Goal: Check status: Check status

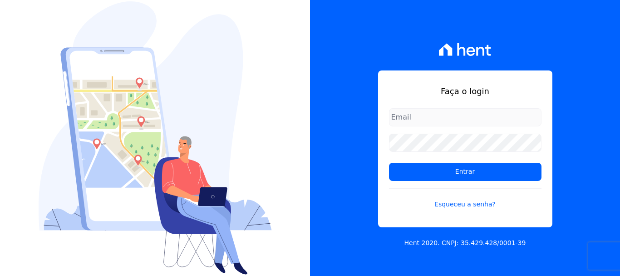
type input "[EMAIL_ADDRESS][DOMAIN_NAME]"
click at [415, 119] on input "[EMAIL_ADDRESS][DOMAIN_NAME]" at bounding box center [465, 117] width 153 height 18
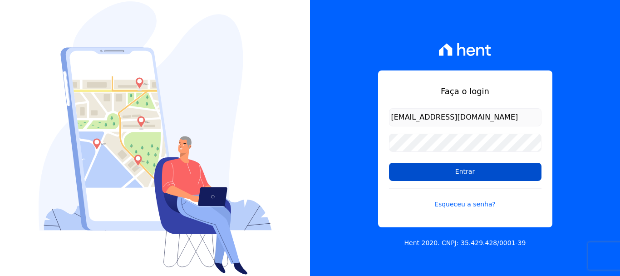
click at [464, 170] on input "Entrar" at bounding box center [465, 172] width 153 height 18
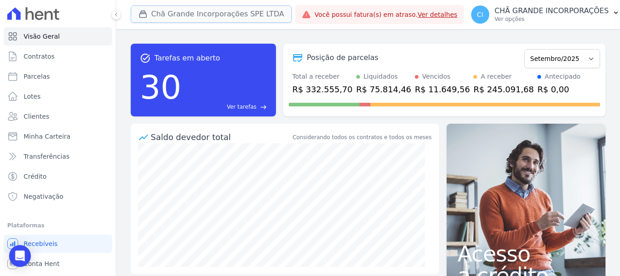
click at [181, 12] on button "Chã Grande Incorporações SPE LTDA" at bounding box center [211, 13] width 161 height 17
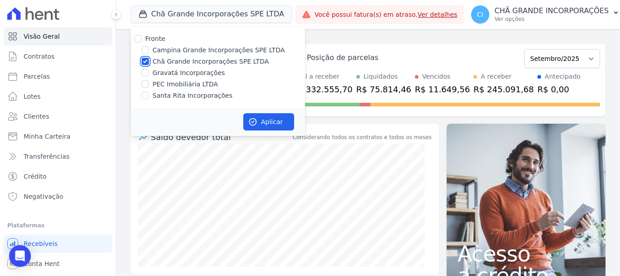
click at [144, 59] on input "Chã Grande Incorporações SPE LTDA" at bounding box center [145, 61] width 7 height 7
checkbox input "false"
click at [145, 50] on input "Campina Grande Incorporações SPE LTDA" at bounding box center [145, 49] width 7 height 7
checkbox input "true"
drag, startPoint x: 276, startPoint y: 122, endPoint x: 280, endPoint y: 116, distance: 7.2
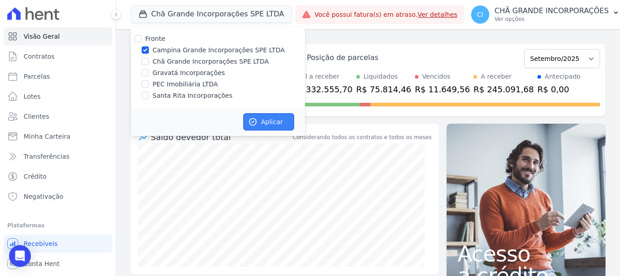
click at [276, 122] on button "Aplicar" at bounding box center [268, 121] width 51 height 17
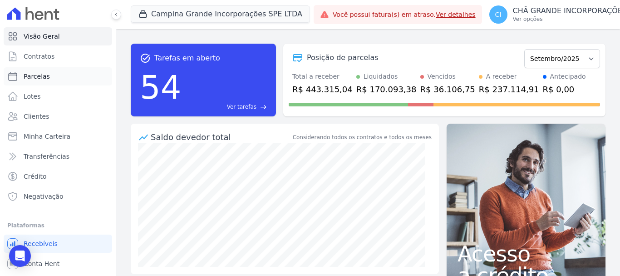
click at [40, 76] on span "Parcelas" at bounding box center [37, 76] width 26 height 9
select select
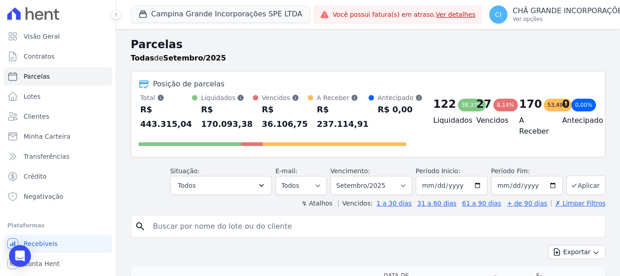
click at [154, 225] on input "search" at bounding box center [375, 226] width 454 height 18
type input "ROSIMERE ODILON"
select select
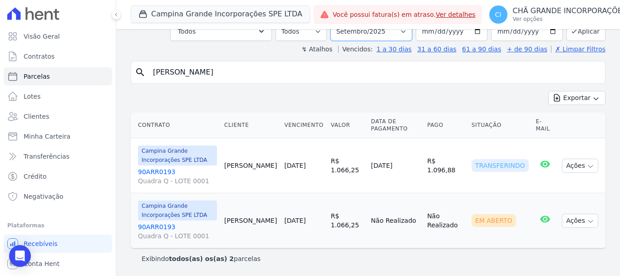
scroll to position [55, 0]
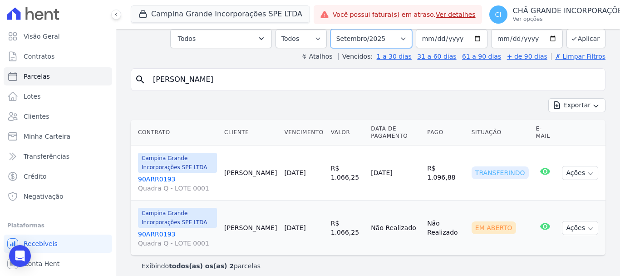
click at [407, 33] on select "Filtrar por período ──────── Todos os meses Janeiro/2023 Fevereiro/2023 Março/2…" at bounding box center [372, 38] width 82 height 19
select select "08/2025"
click at [336, 29] on select "Filtrar por período ──────── Todos os meses Janeiro/2023 Fevereiro/2023 Março/2…" at bounding box center [372, 38] width 82 height 19
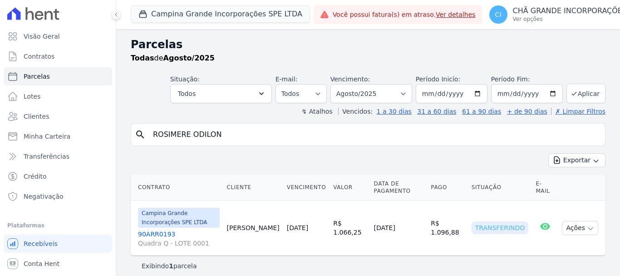
select select
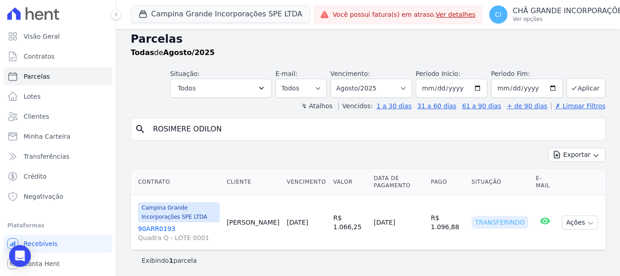
scroll to position [7, 0]
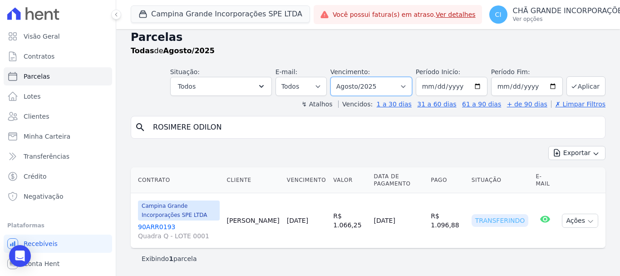
click at [405, 86] on select "Filtrar por período ──────── Todos os meses Janeiro/2023 Fevereiro/2023 Março/2…" at bounding box center [372, 86] width 82 height 19
click at [406, 85] on select "Filtrar por período ──────── Todos os meses Janeiro/2023 Fevereiro/2023 Março/2…" at bounding box center [372, 86] width 82 height 19
select select "07/2025"
click at [336, 77] on select "Filtrar por período ──────── Todos os meses Janeiro/2023 Fevereiro/2023 Março/2…" at bounding box center [372, 86] width 82 height 19
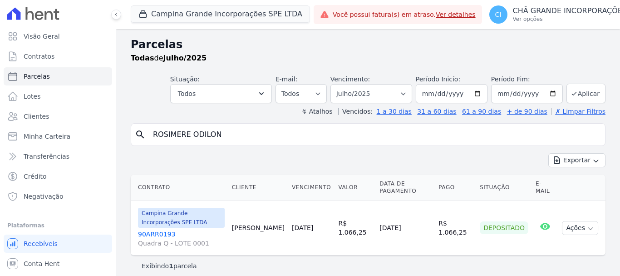
select select
click at [405, 94] on select "Filtrar por período ──────── Todos os meses Janeiro/2023 Fevereiro/2023 Março/2…" at bounding box center [372, 93] width 82 height 19
select select "06/2025"
click at [336, 84] on select "Filtrar por período ──────── Todos os meses Janeiro/2023 Fevereiro/2023 Março/2…" at bounding box center [372, 93] width 82 height 19
select select
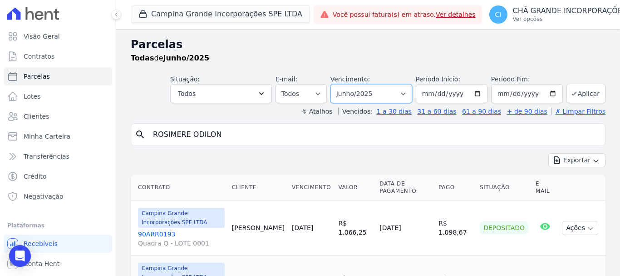
click at [403, 90] on select "Filtrar por período ──────── Todos os meses Janeiro/2023 Fevereiro/2023 Março/2…" at bounding box center [372, 93] width 82 height 19
select select "05/2025"
click at [336, 84] on select "Filtrar por período ──────── Todos os meses Janeiro/2023 Fevereiro/2023 Março/2…" at bounding box center [372, 93] width 82 height 19
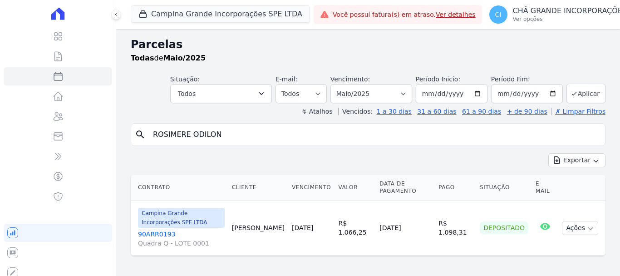
select select
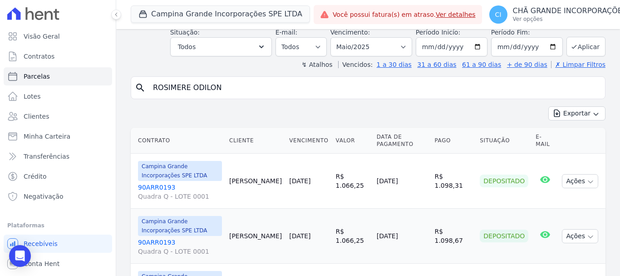
scroll to position [117, 0]
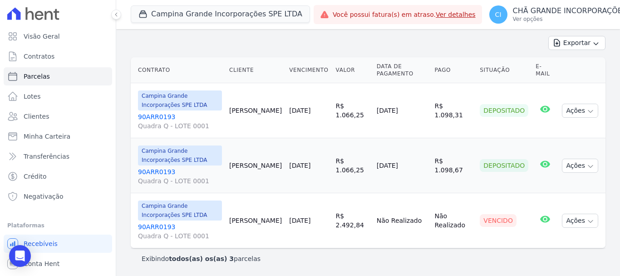
click at [170, 225] on link "90ARR0193 Quadra Q - LOTE 0001" at bounding box center [180, 231] width 84 height 18
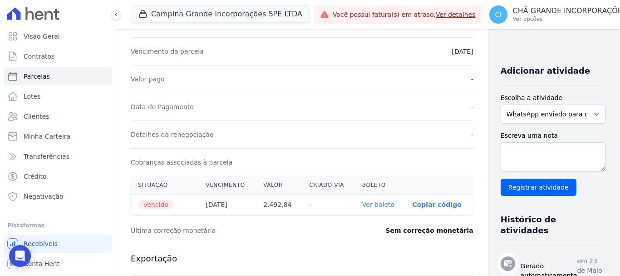
scroll to position [182, 0]
click at [365, 203] on link "Ver boleto" at bounding box center [378, 203] width 32 height 7
select select
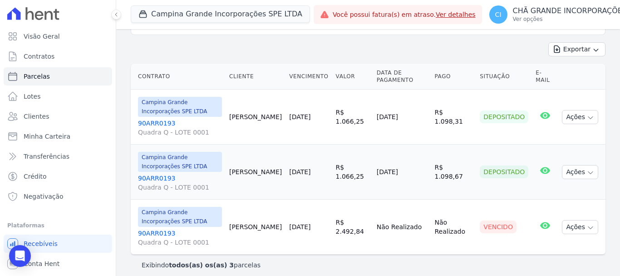
scroll to position [117, 0]
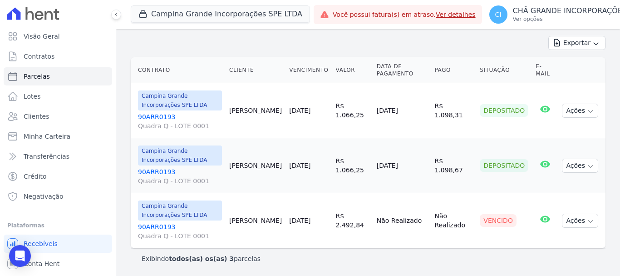
click at [153, 226] on link "90ARR0193 Quadra Q - LOTE 0001" at bounding box center [180, 231] width 84 height 18
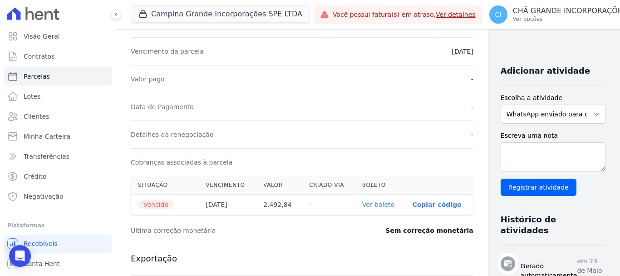
scroll to position [182, 0]
click at [362, 205] on link "Ver boleto" at bounding box center [378, 203] width 32 height 7
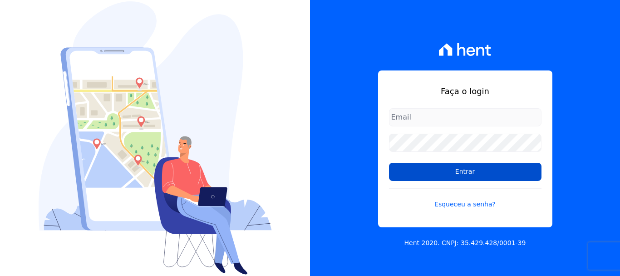
type input "[EMAIL_ADDRESS][DOMAIN_NAME]"
click at [463, 170] on input "Entrar" at bounding box center [465, 172] width 153 height 18
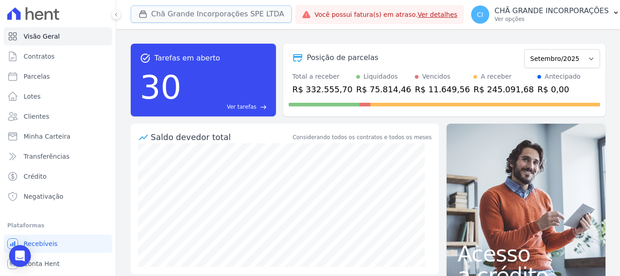
click at [191, 10] on button "Chã Grande Incorporações SPE LTDA" at bounding box center [211, 13] width 161 height 17
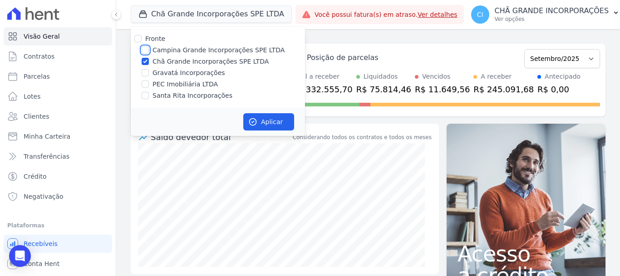
click at [144, 52] on input "Campina Grande Incorporações SPE LTDA" at bounding box center [145, 49] width 7 height 7
checkbox input "true"
click at [144, 62] on input "Chã Grande Incorporações SPE LTDA" at bounding box center [145, 61] width 7 height 7
checkbox input "false"
click at [272, 120] on button "Aplicar" at bounding box center [268, 121] width 51 height 17
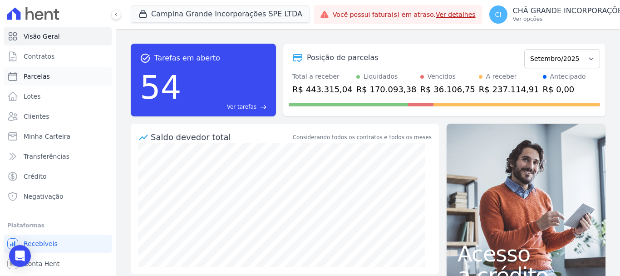
click at [39, 75] on span "Parcelas" at bounding box center [37, 76] width 26 height 9
select select
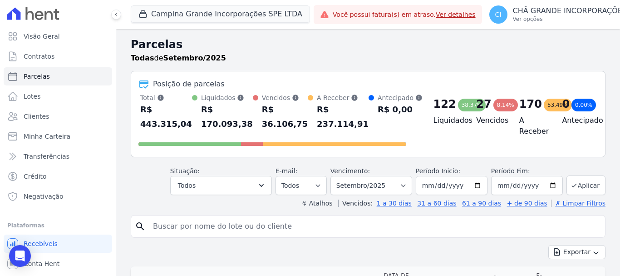
drag, startPoint x: 162, startPoint y: 227, endPoint x: 187, endPoint y: 227, distance: 25.0
click at [186, 227] on input "search" at bounding box center [375, 226] width 454 height 18
type input "ROSIMERE ODILON"
select select
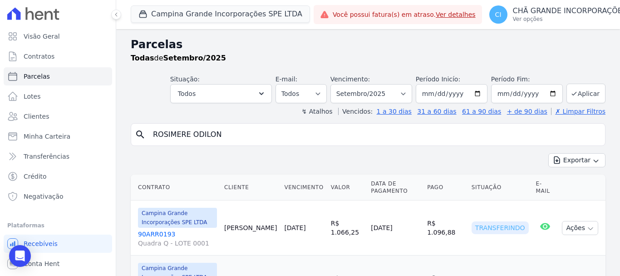
scroll to position [62, 0]
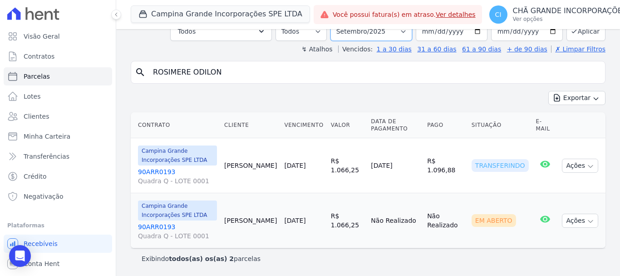
click at [409, 30] on select "Filtrar por período ──────── Todos os meses Janeiro/2023 Fevereiro/2023 Março/2…" at bounding box center [372, 31] width 82 height 19
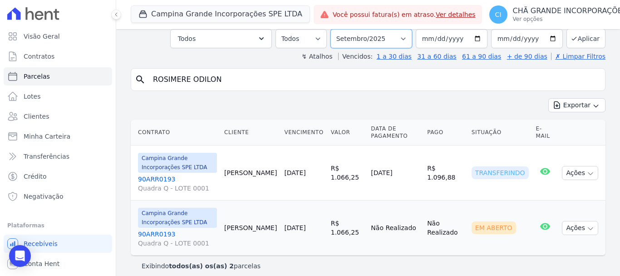
select select "05/2025"
click at [336, 29] on select "Filtrar por período ──────── Todos os meses Janeiro/2023 Fevereiro/2023 Março/2…" at bounding box center [372, 38] width 82 height 19
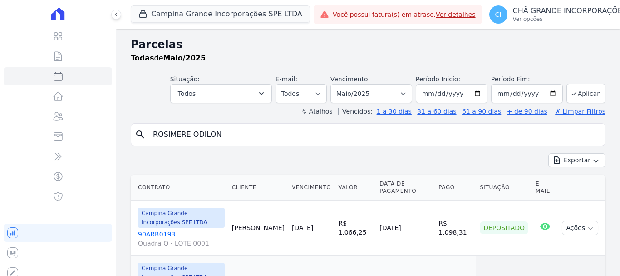
select select
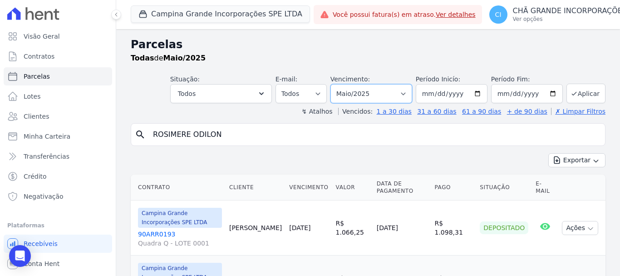
click at [402, 92] on select "Filtrar por período ──────── Todos os meses Janeiro/2023 Fevereiro/2023 Março/2…" at bounding box center [372, 93] width 82 height 19
select select "08/2025"
click at [336, 84] on select "Filtrar por período ──────── Todos os meses Janeiro/2023 Fevereiro/2023 Março/2…" at bounding box center [372, 93] width 82 height 19
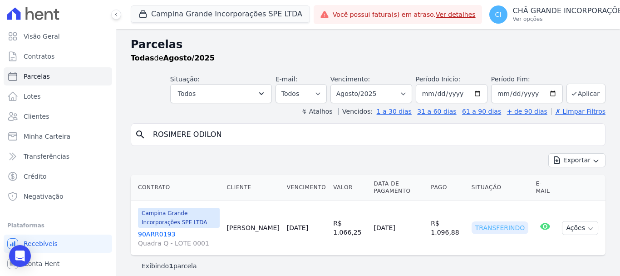
select select
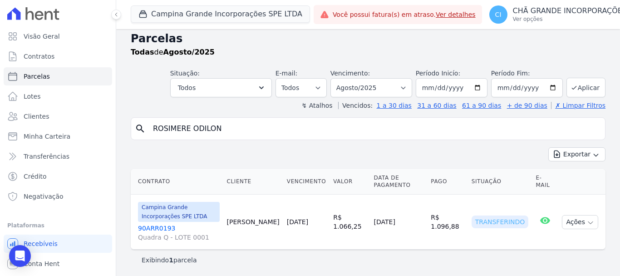
scroll to position [7, 0]
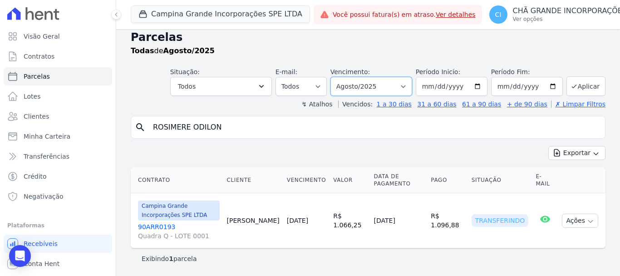
click at [405, 87] on select "Filtrar por período ──────── Todos os meses Janeiro/2023 Fevereiro/2023 Março/2…" at bounding box center [372, 86] width 82 height 19
select select "05/2025"
click at [336, 77] on select "Filtrar por período ──────── Todos os meses Janeiro/2023 Fevereiro/2023 Março/2…" at bounding box center [372, 86] width 82 height 19
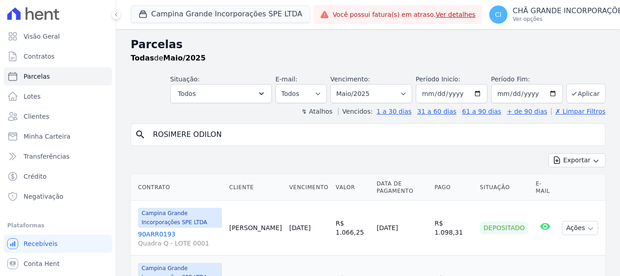
select select
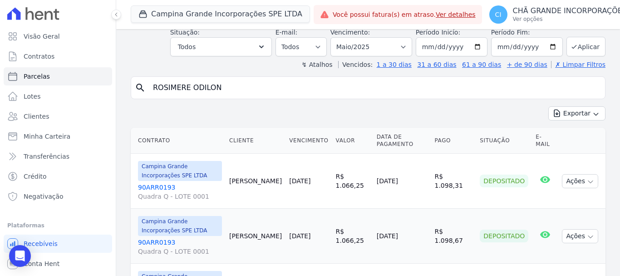
scroll to position [117, 0]
